Goal: Transaction & Acquisition: Obtain resource

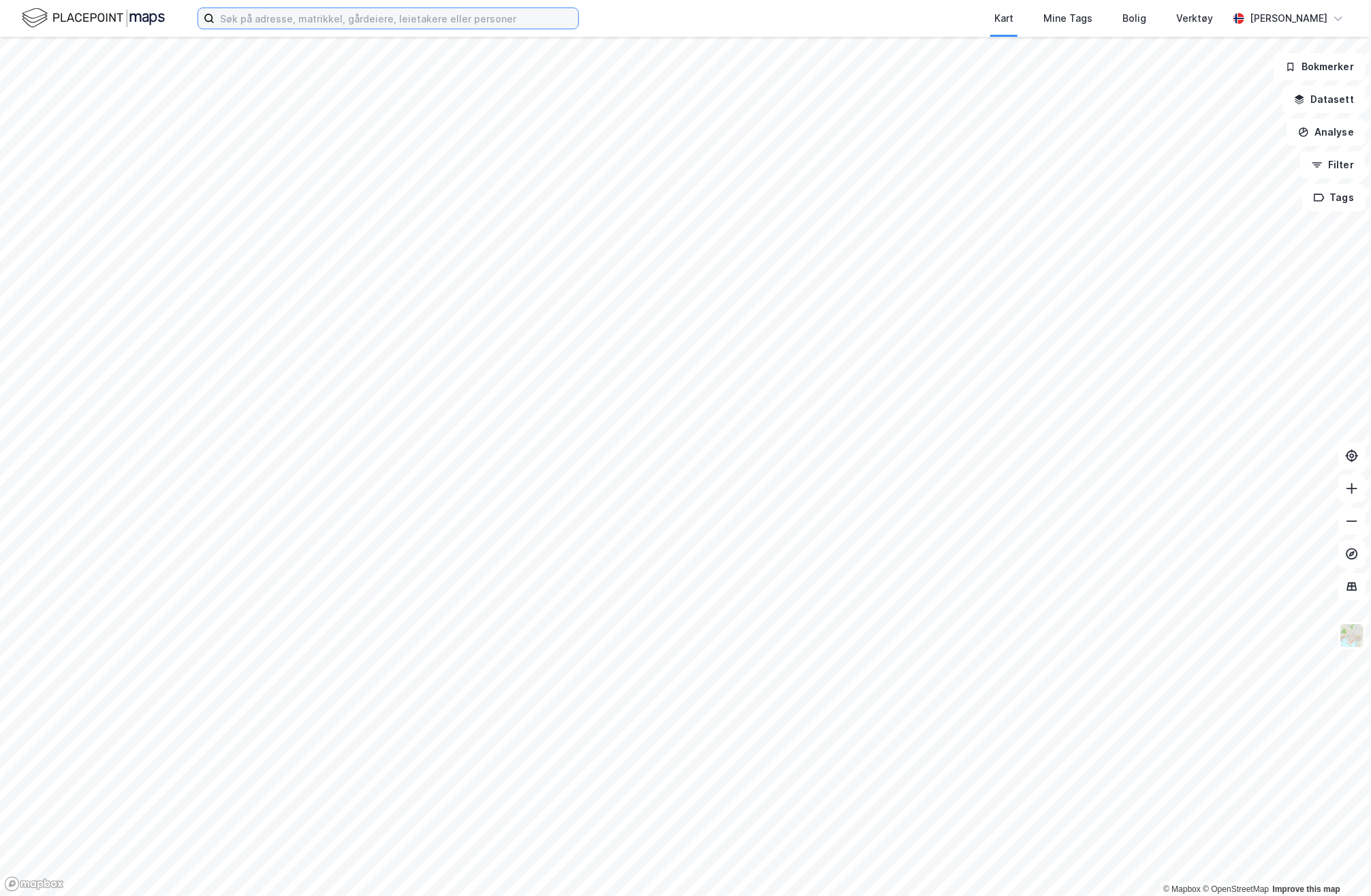
click at [240, 12] on input at bounding box center [396, 18] width 364 height 20
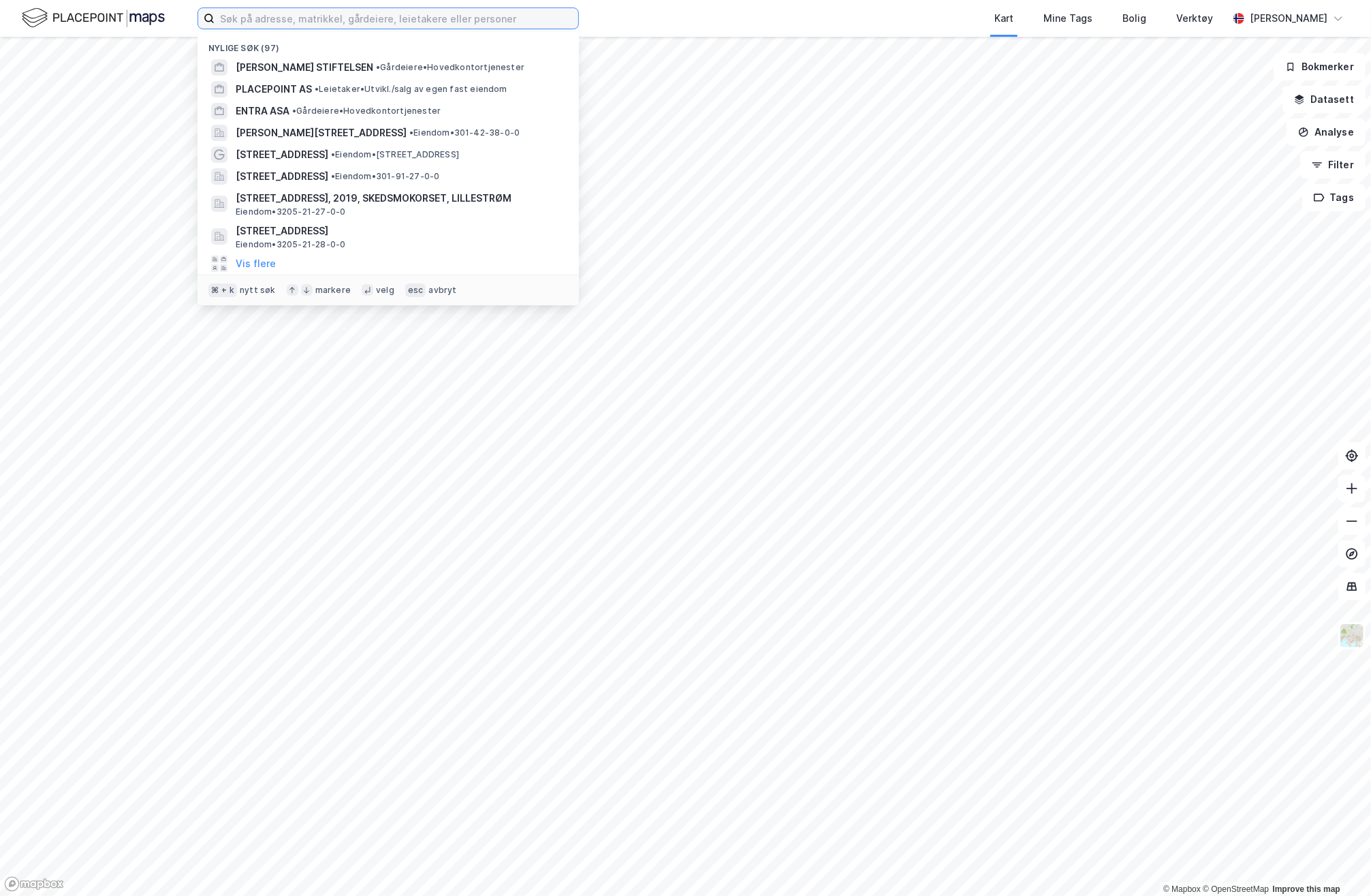
paste input "0301-113-54-0-0"
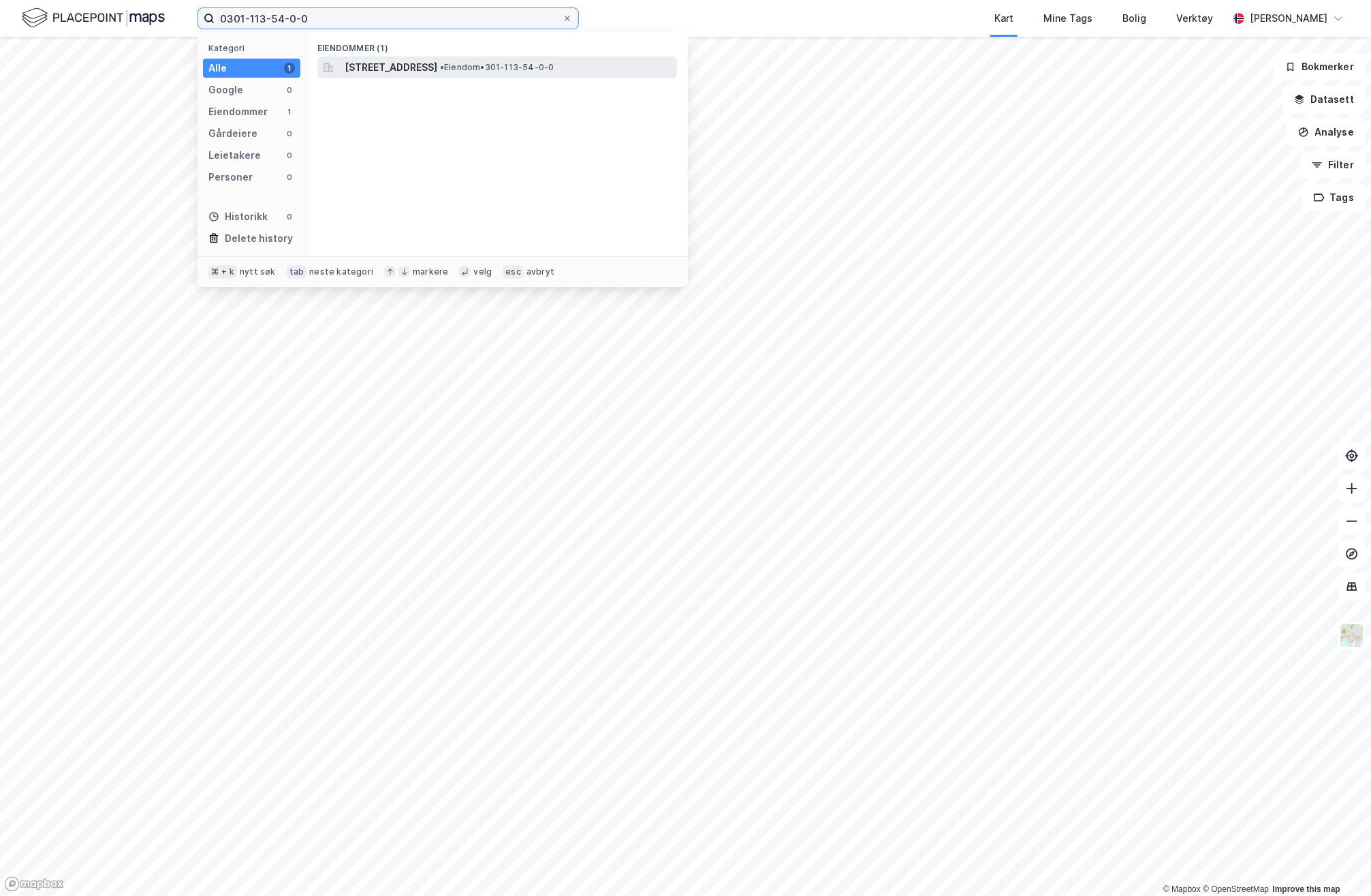
type input "0301-113-54-0-0"
click at [416, 70] on span "[STREET_ADDRESS]" at bounding box center [391, 67] width 93 height 16
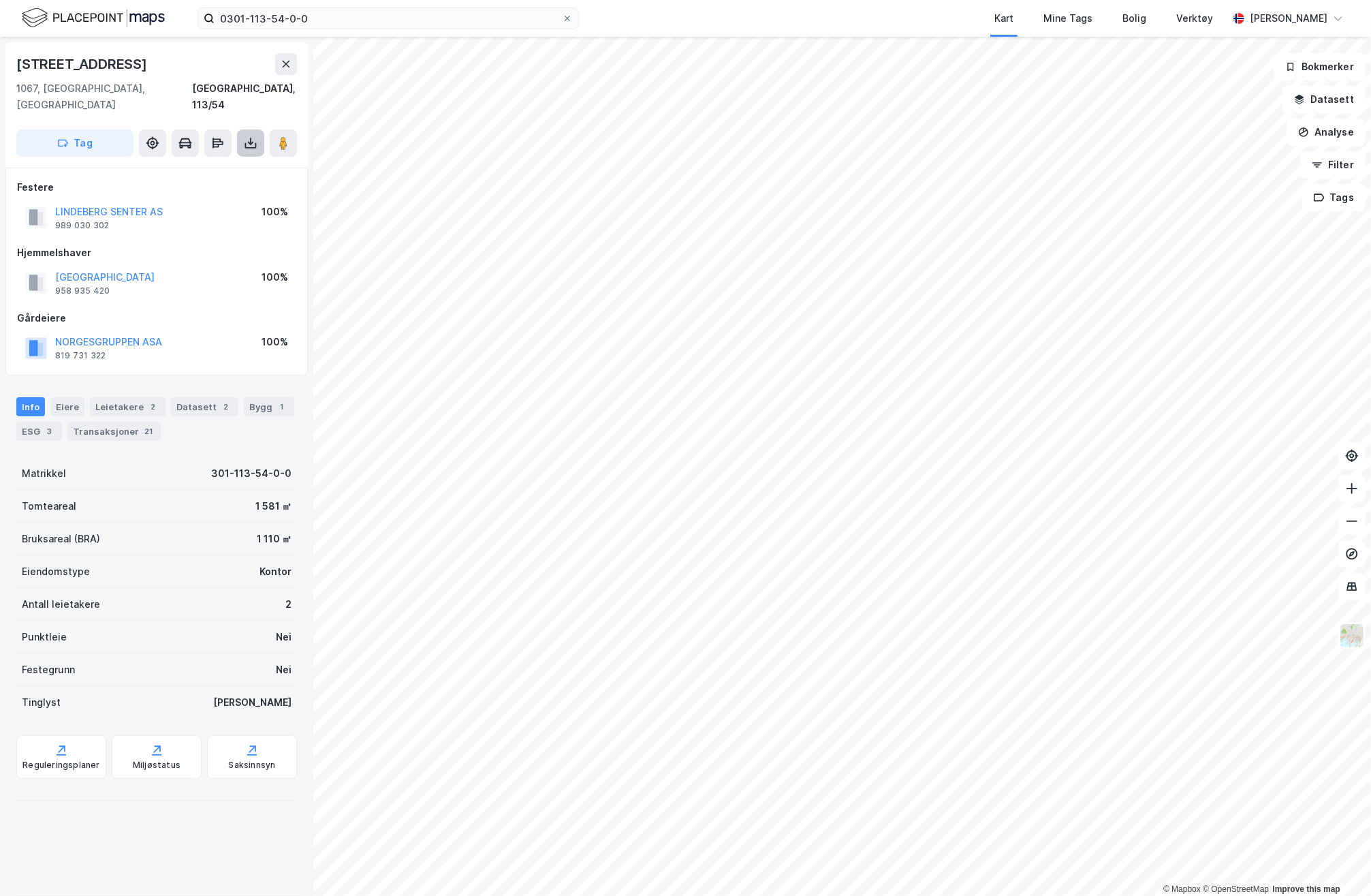
click at [245, 143] on icon at bounding box center [251, 145] width 11 height 6
click at [213, 165] on div "Last ned grunnbok" at bounding box center [183, 170] width 79 height 11
click at [271, 22] on input "0301-113-54-0-0" at bounding box center [388, 18] width 347 height 20
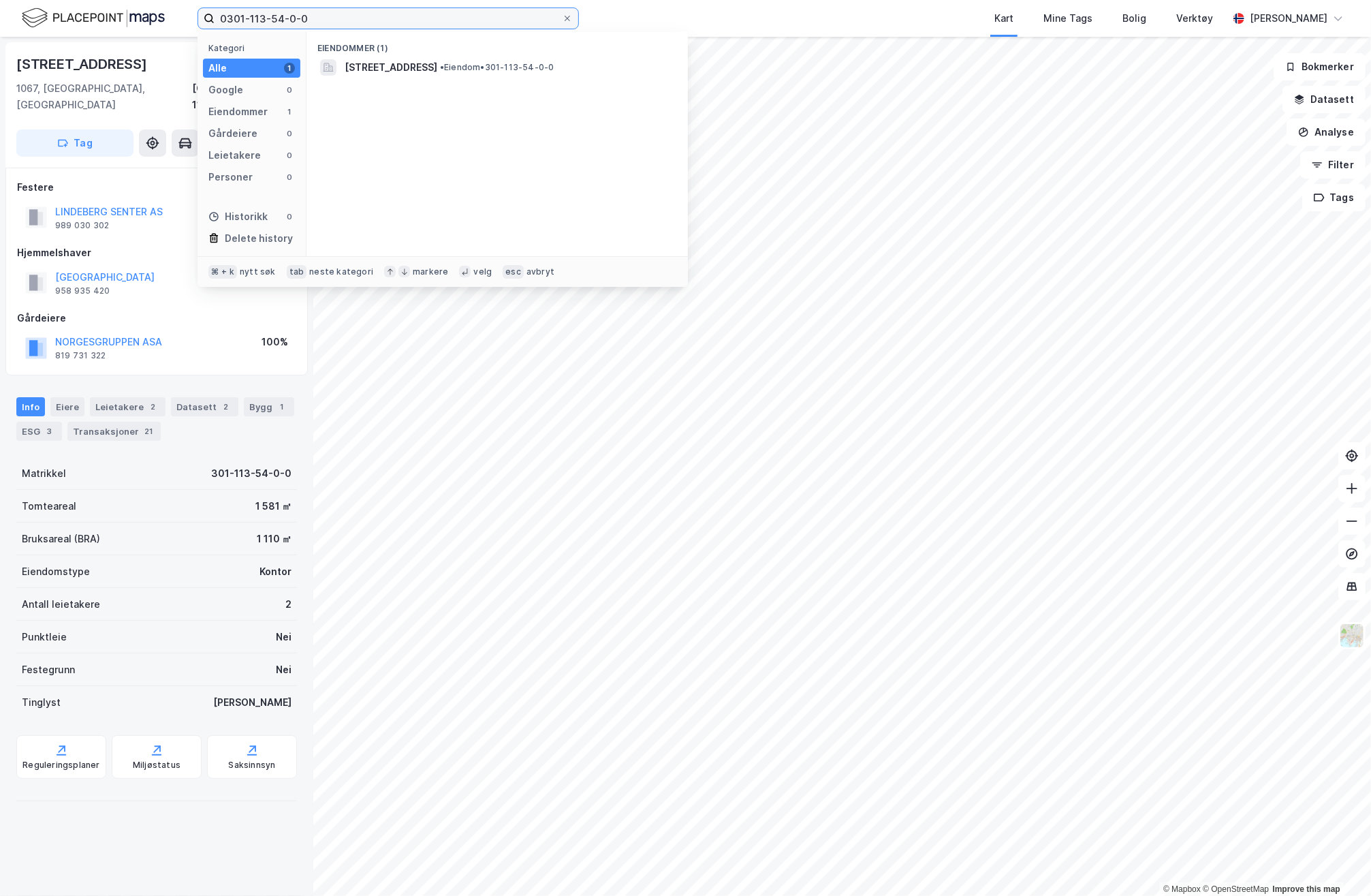
click at [271, 22] on input "0301-113-54-0-0" at bounding box center [388, 18] width 347 height 20
